Goal: Transaction & Acquisition: Subscribe to service/newsletter

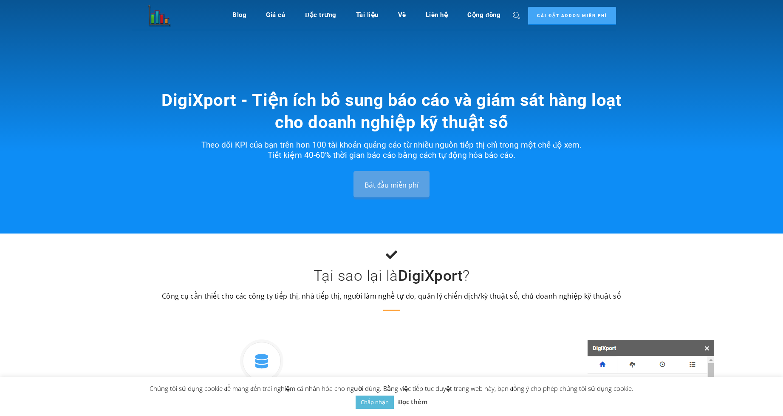
click at [289, 17] on ul "Blog Web/Google Analytics [PERSON_NAME] Google Giá cả Đặc [PERSON_NAME] liệu Về…" at bounding box center [366, 15] width 268 height 30
click at [280, 14] on font "Giá cả" at bounding box center [275, 15] width 19 height 8
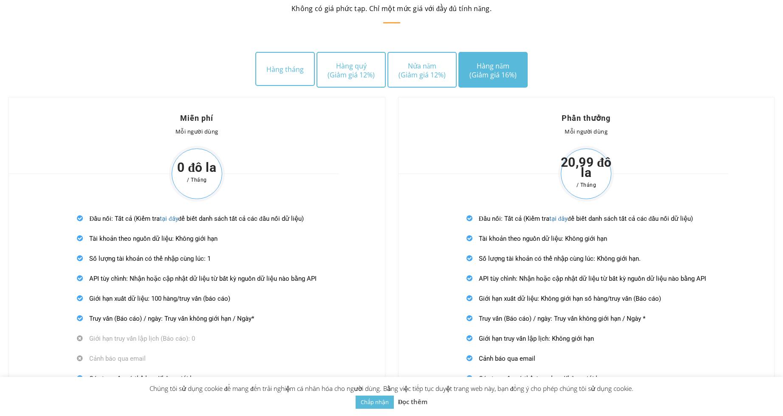
scroll to position [2465, 0]
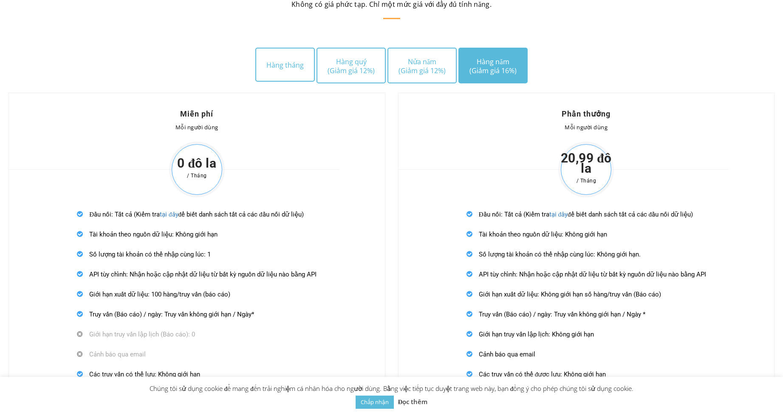
click at [487, 57] on font "Hàng năm" at bounding box center [493, 61] width 32 height 9
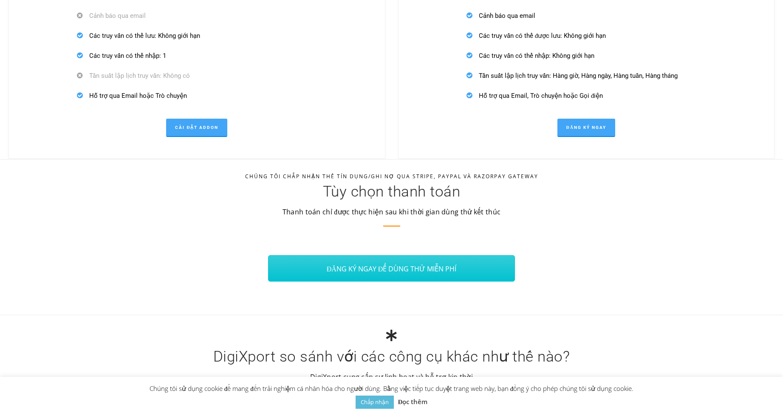
scroll to position [2805, 0]
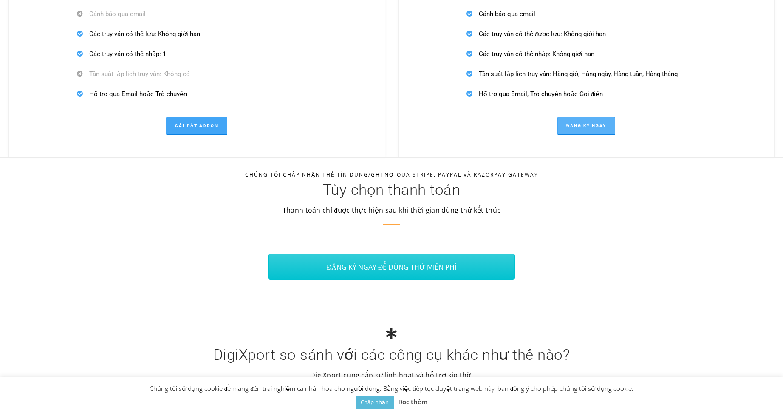
click at [600, 123] on font "Đăng ký ngay" at bounding box center [586, 125] width 40 height 5
